Goal: Transaction & Acquisition: Purchase product/service

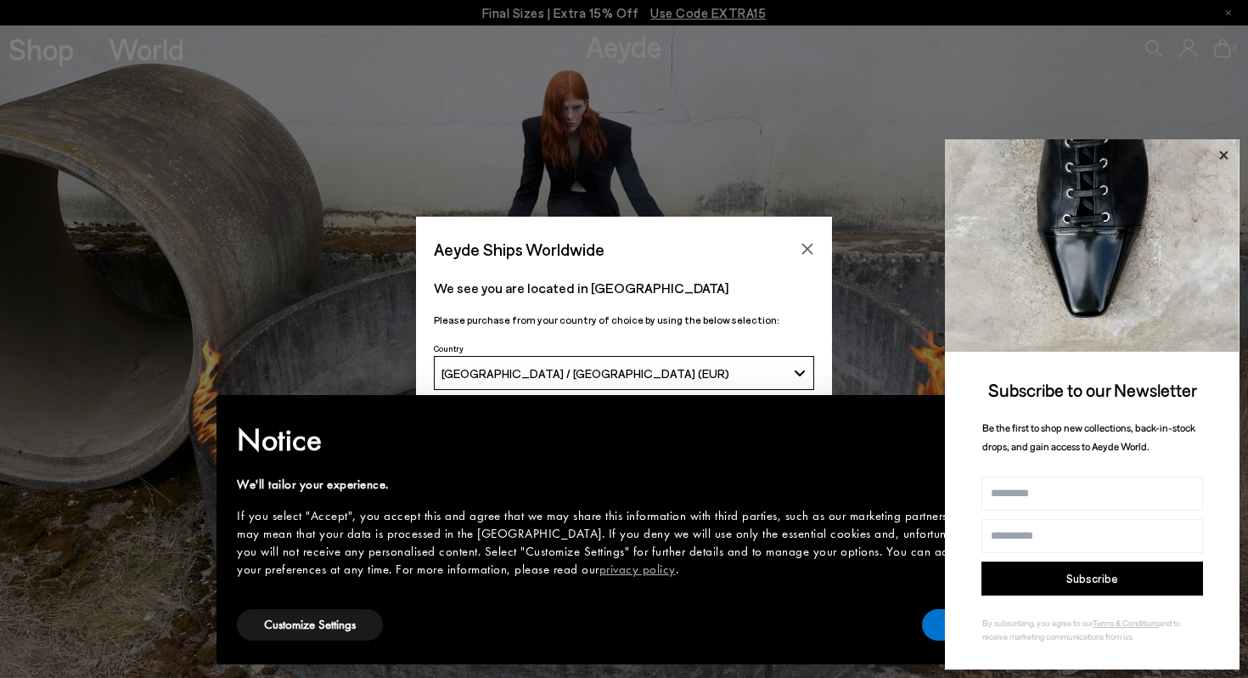
click at [1232, 152] on icon at bounding box center [1224, 155] width 22 height 22
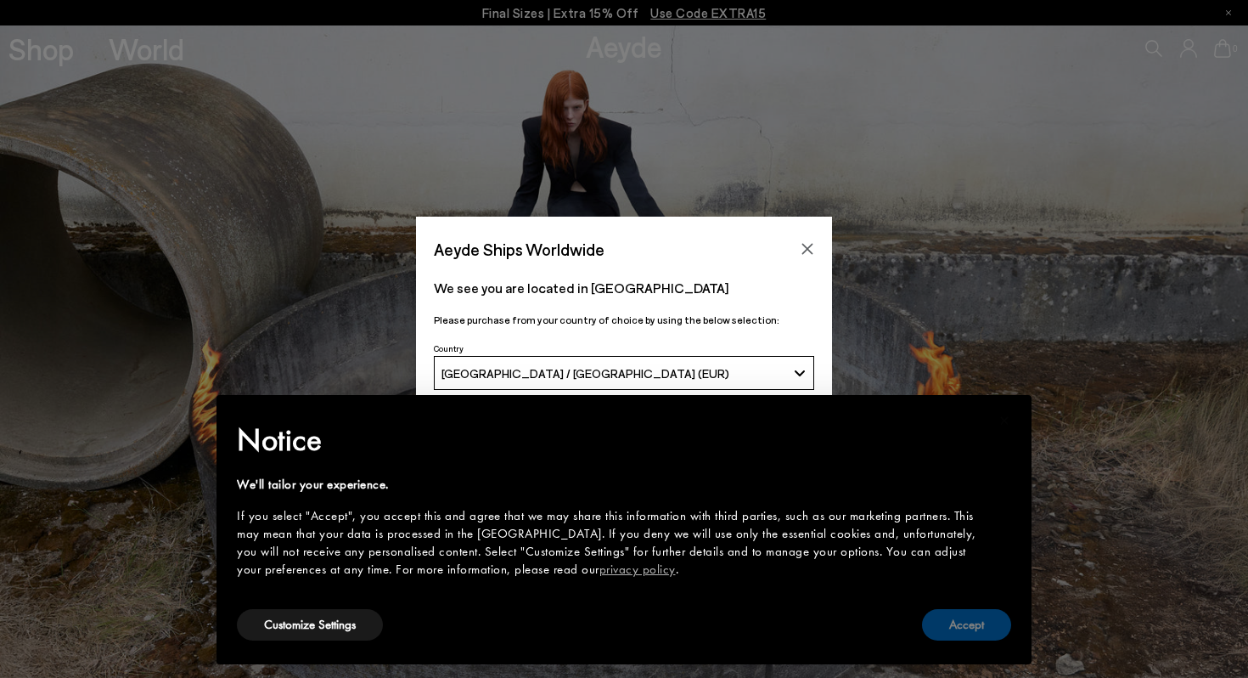
click at [977, 633] on button "Accept" at bounding box center [966, 624] width 89 height 31
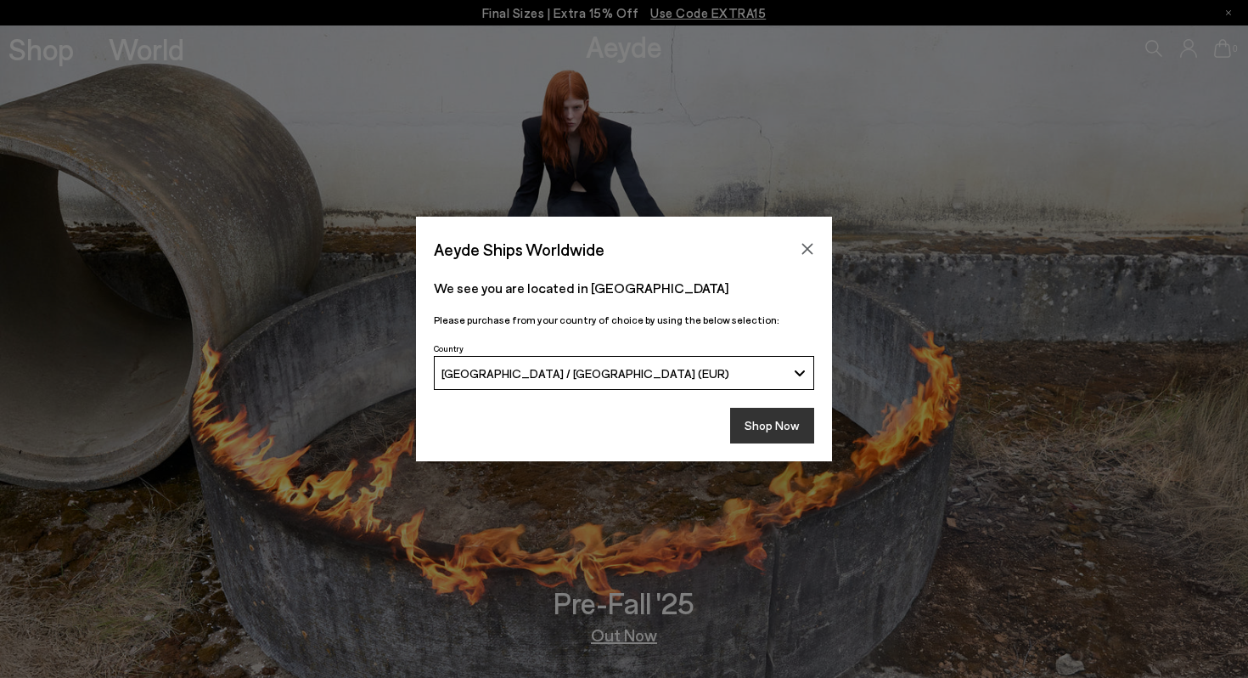
click at [762, 418] on button "Shop Now" at bounding box center [772, 426] width 84 height 36
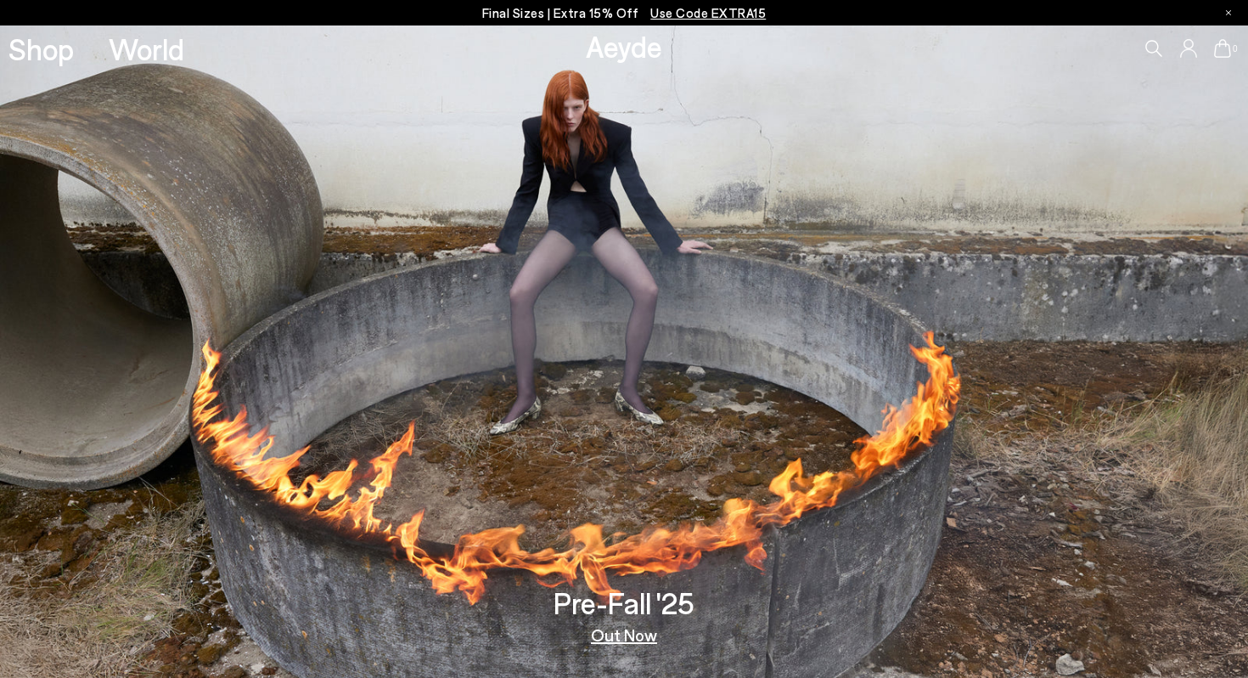
click at [41, 54] on link "Shop" at bounding box center [40, 49] width 65 height 30
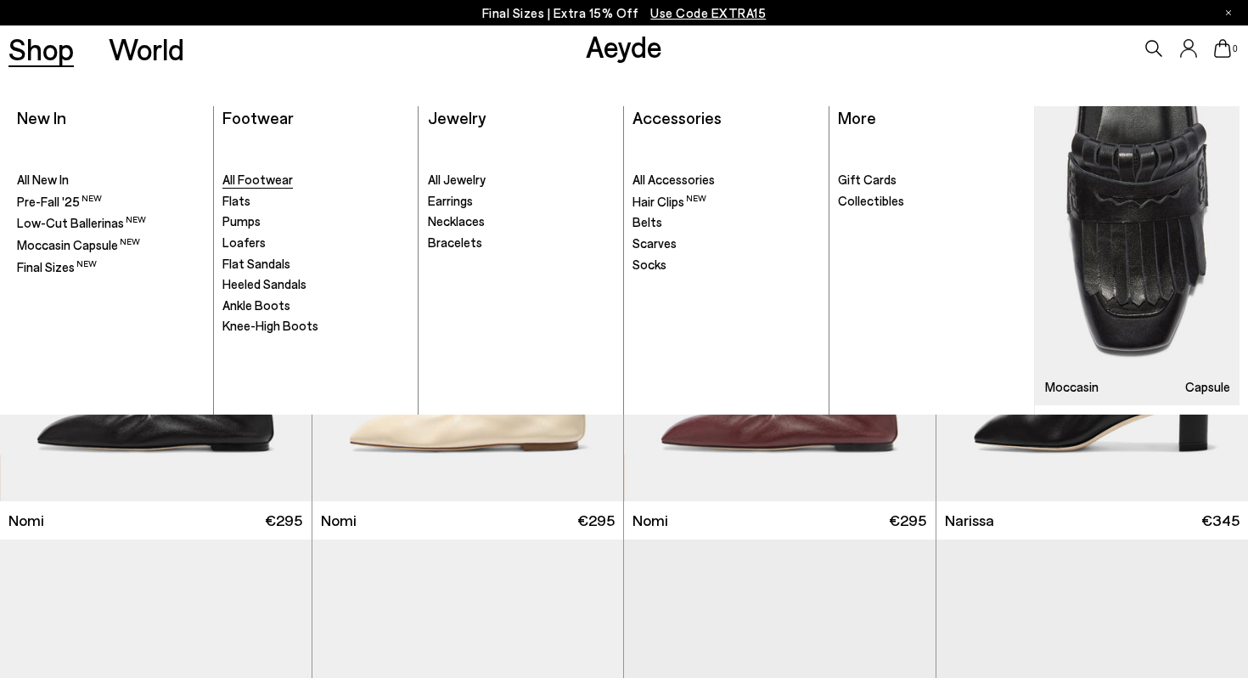
click at [271, 187] on span "All Footwear" at bounding box center [257, 179] width 70 height 15
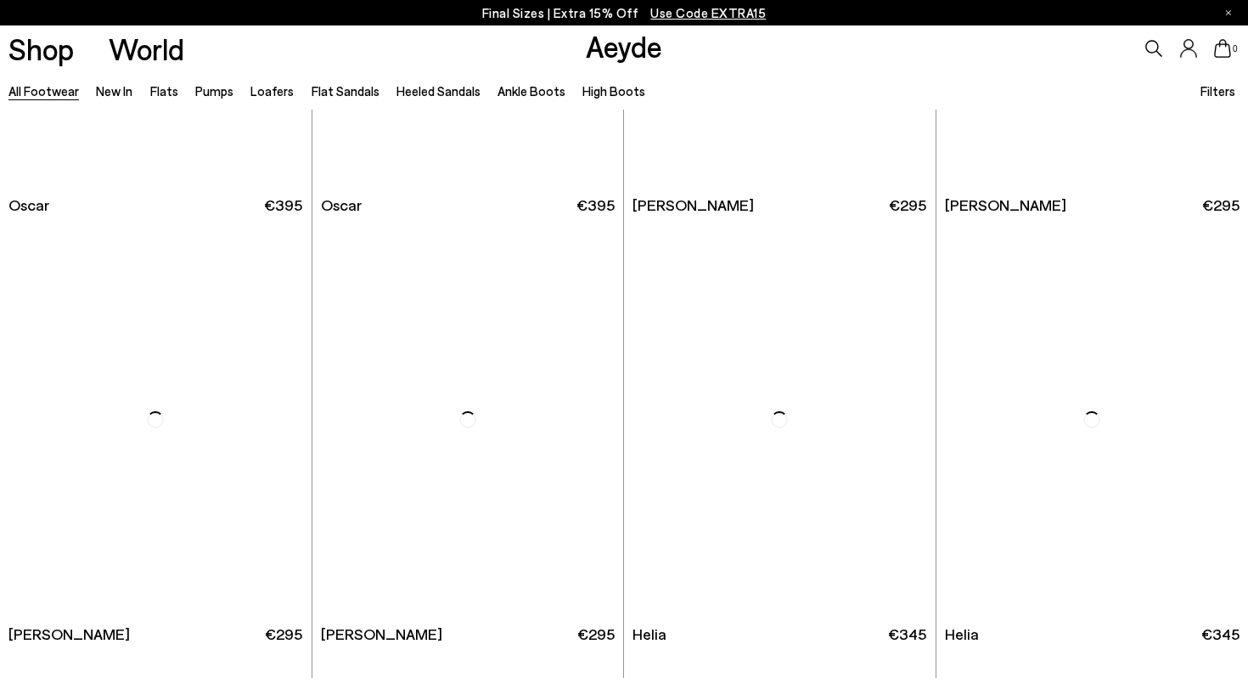
scroll to position [3680, 0]
